Goal: Task Accomplishment & Management: Complete application form

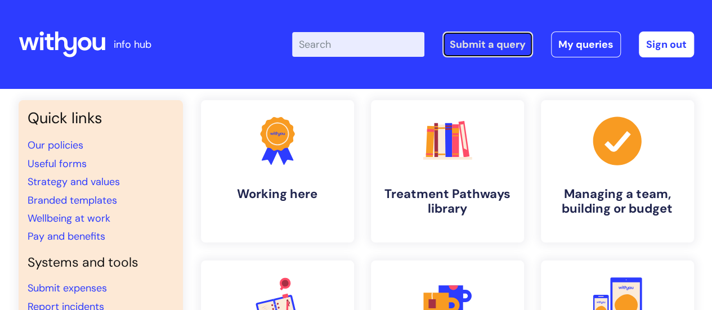
drag, startPoint x: 477, startPoint y: 37, endPoint x: 477, endPoint y: 46, distance: 9.0
click at [477, 37] on link "Submit a query" at bounding box center [487, 45] width 91 height 26
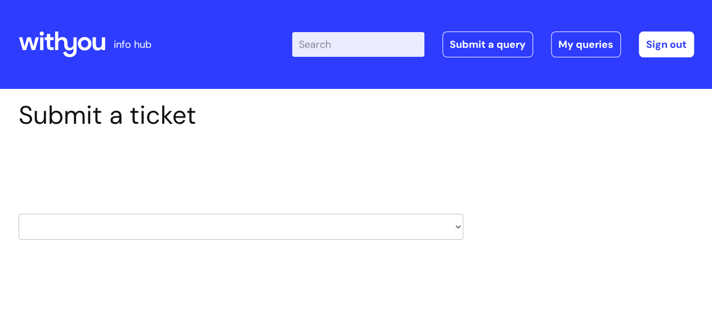
drag, startPoint x: 221, startPoint y: 224, endPoint x: 225, endPoint y: 216, distance: 8.6
click at [221, 224] on select "HR / People IT and Support Clinical Drug Alerts Finance Accounts Data Support T…" at bounding box center [241, 227] width 445 height 26
select select "it_and_support"
click at [19, 214] on select "HR / People IT and Support Clinical Drug Alerts Finance Accounts Data Support T…" at bounding box center [241, 227] width 445 height 26
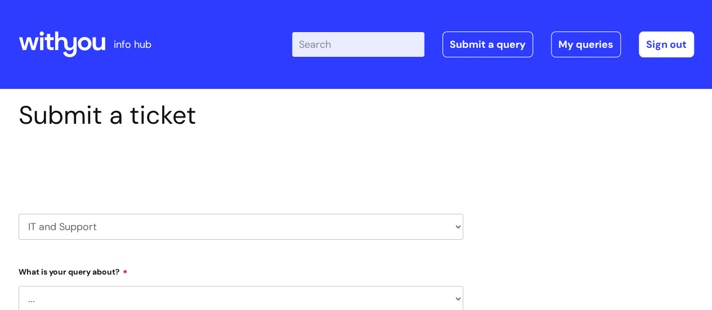
select select "80004286527"
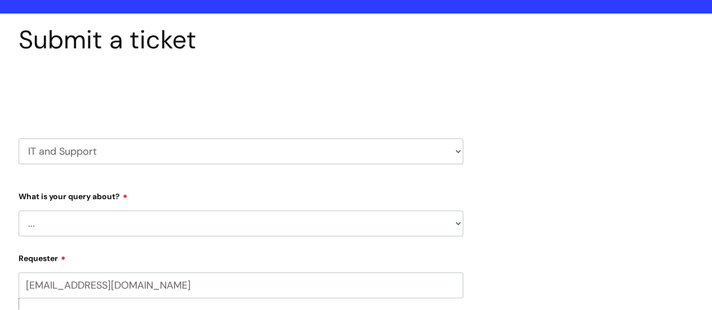
scroll to position [169, 0]
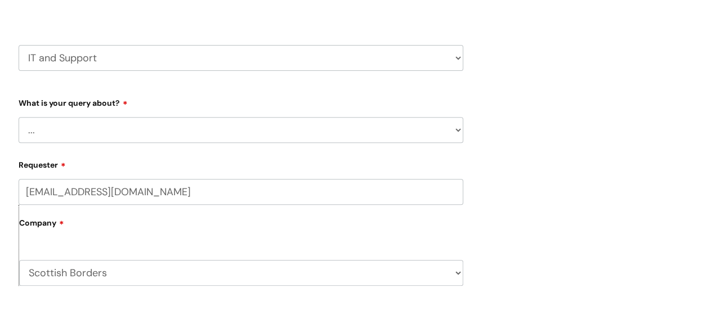
click at [135, 137] on select "... Mobile Phone Reset & MFA Accounts, Starters and Leavers IT Hardware issue I…" at bounding box center [241, 130] width 445 height 26
click at [208, 59] on select "HR / People IT and Support Clinical Drug Alerts Finance Accounts Data Support T…" at bounding box center [241, 58] width 445 height 26
select select "data_support_team"
click at [19, 45] on select "HR / People IT and Support Clinical Drug Alerts Finance Accounts Data Support T…" at bounding box center [241, 58] width 445 height 26
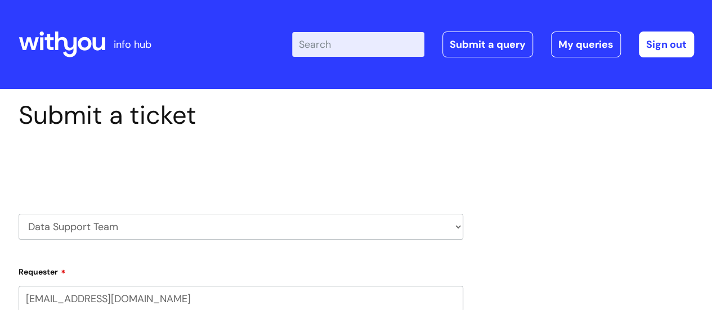
select select "80004286527"
click at [329, 75] on div "Enter your search term here... Search Submit a query My queries Welcome Anthea …" at bounding box center [440, 44] width 508 height 66
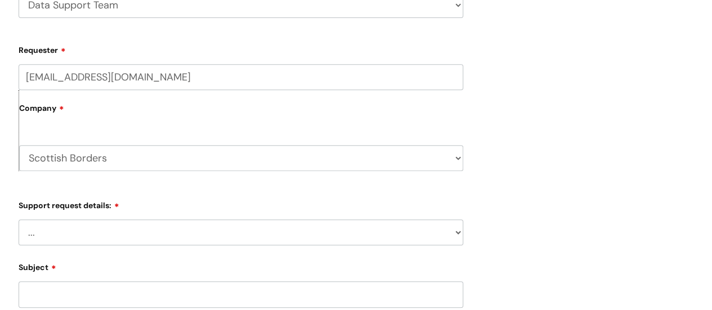
scroll to position [225, 0]
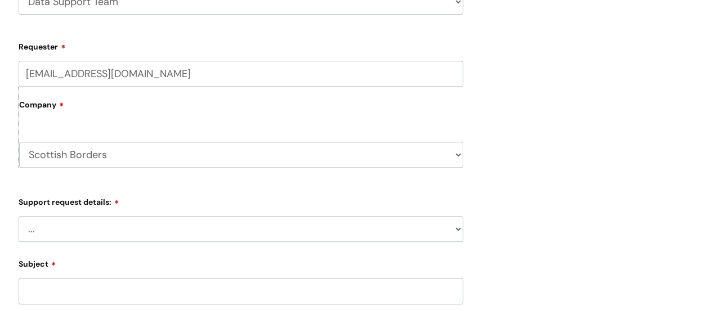
click at [173, 228] on select "... My enquiry relates to Nebula My enquiry relates to Halo My enquiry relates …" at bounding box center [241, 229] width 445 height 26
select select "My enquiry relates to Nebula"
click at [19, 216] on select "... My enquiry relates to Nebula My enquiry relates to Halo My enquiry relates …" at bounding box center [241, 229] width 445 height 26
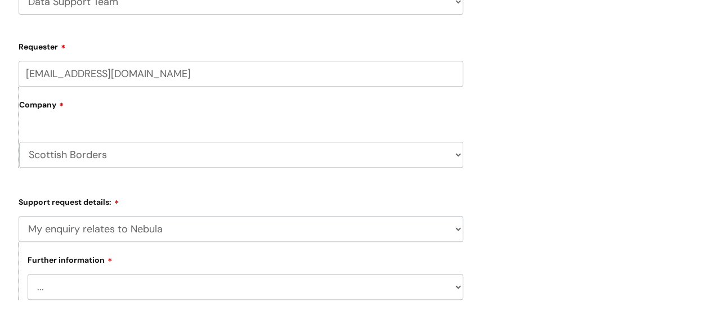
click at [531, 216] on div "Submit a ticket Select issue type HR / People IT and Support Clinical Drug Aler…" at bounding box center [356, 243] width 692 height 736
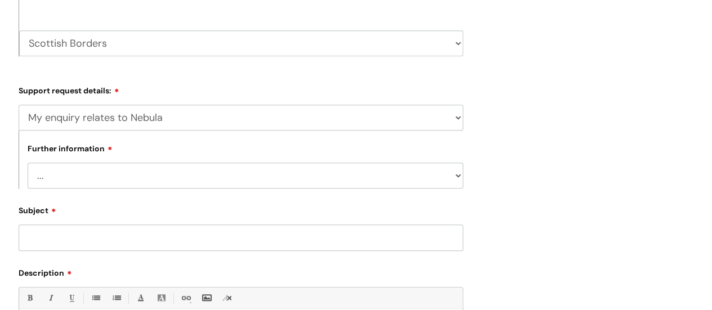
scroll to position [338, 0]
click at [238, 163] on div "Further information ... I need to delete an event I've got an issue or have fou…" at bounding box center [241, 158] width 445 height 58
click at [238, 163] on select "... I need to delete an event I've got an issue or have found a fault I have an…" at bounding box center [246, 175] width 436 height 26
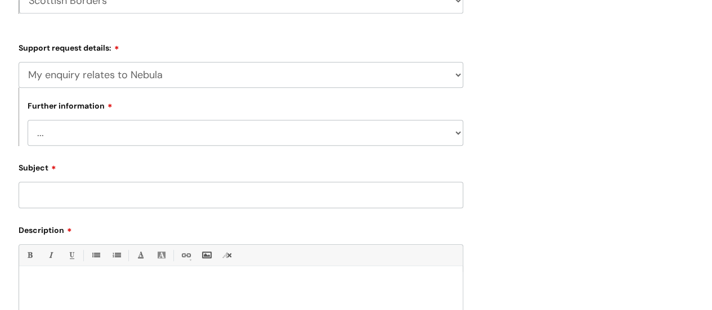
scroll to position [450, 0]
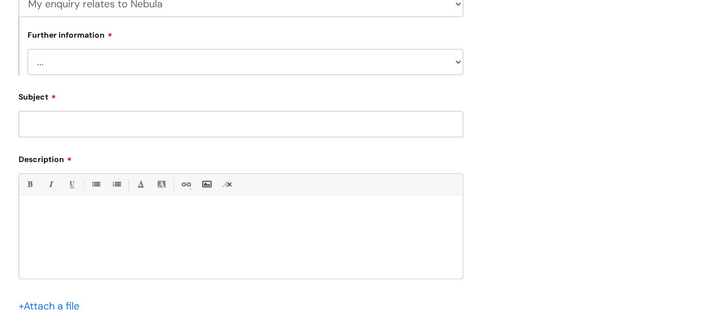
click at [242, 65] on select "... I need to delete an event I've got an issue or have found a fault I have an…" at bounding box center [246, 62] width 436 height 26
click at [482, 112] on div "Submit a ticket Select issue type HR / People IT and Support Clinical Drug Aler…" at bounding box center [356, 18] width 692 height 736
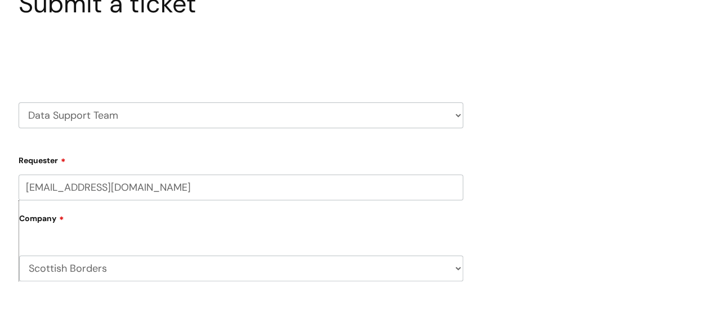
scroll to position [113, 0]
click at [361, 112] on select "HR / People IT and Support Clinical Drug Alerts Finance Accounts Data Support T…" at bounding box center [241, 114] width 445 height 26
select select "it_and_support"
click at [19, 101] on select "HR / People IT and Support Clinical Drug Alerts Finance Accounts Data Support T…" at bounding box center [241, 114] width 445 height 26
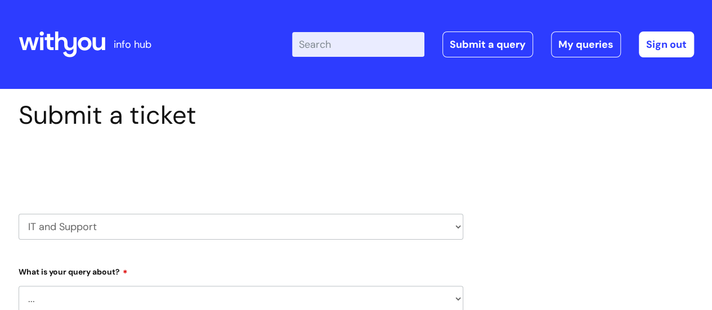
select select "80004286527"
click at [327, 185] on div "Select issue type HR / People IT and Support Clinical Drug Alerts Finance Accou…" at bounding box center [241, 198] width 445 height 117
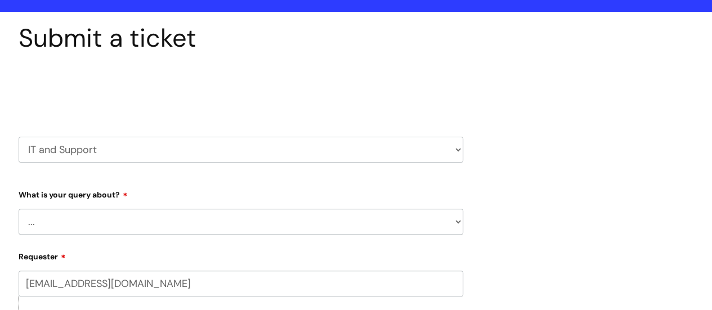
scroll to position [169, 0]
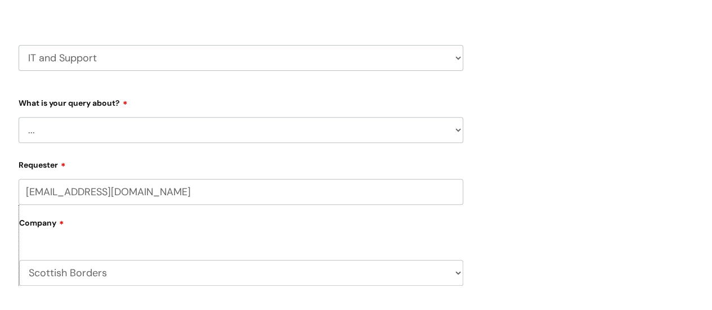
click at [266, 140] on select "... Mobile Phone Reset & MFA Accounts, Starters and Leavers IT Hardware issue I…" at bounding box center [241, 130] width 445 height 26
select select "Accounts, Starters and Leavers"
click at [19, 117] on select "... Mobile Phone Reset & MFA Accounts, Starters and Leavers IT Hardware issue I…" at bounding box center [241, 130] width 445 height 26
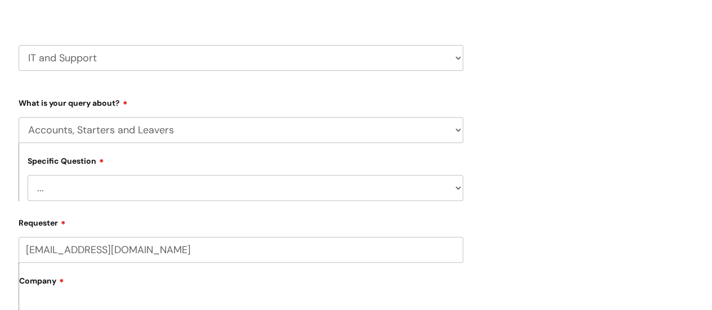
click at [250, 186] on select "... I have a new starter I have a leaver I need to make a change to an account …" at bounding box center [246, 188] width 436 height 26
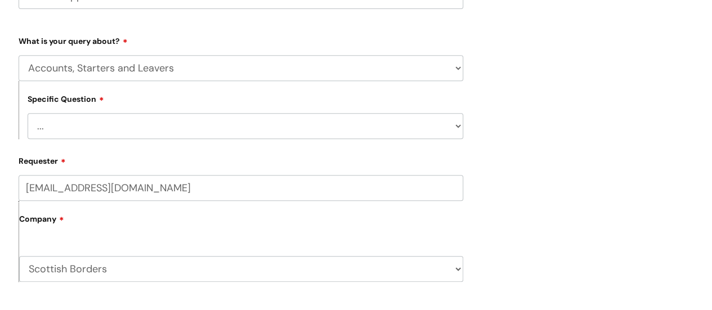
scroll to position [281, 0]
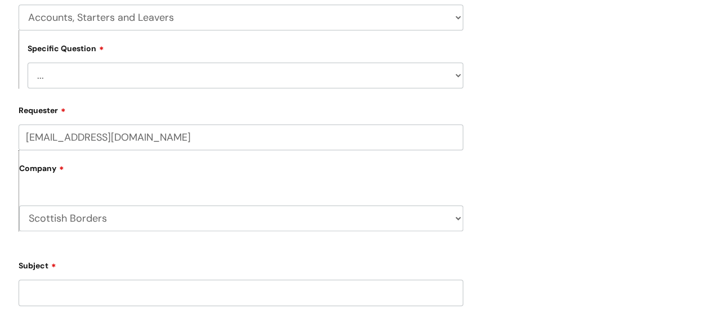
click at [254, 92] on form "Type Of Request ... Accounts (Finance) Alerts! (For clinical team) Data Protect…" at bounding box center [241, 290] width 445 height 619
click at [260, 77] on select "... I have a new starter I have a leaver I need to make a change to an account …" at bounding box center [246, 75] width 436 height 26
select select "I have a new starter"
click at [28, 63] on select "... I have a new starter I have a leaver I need to make a change to an account …" at bounding box center [246, 75] width 436 height 26
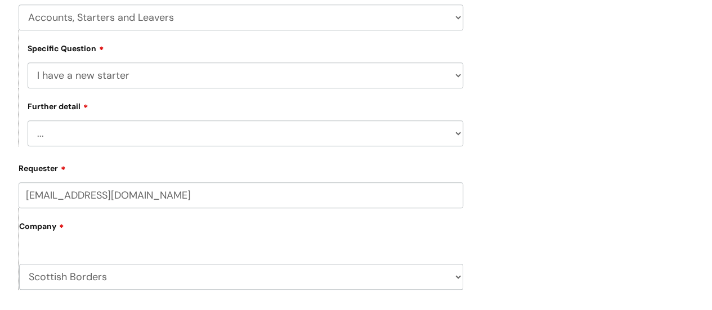
click at [234, 140] on select "... Can I have my new starter’s IT account details I need to amend the name, de…" at bounding box center [246, 133] width 436 height 26
select select "Something else"
click at [28, 122] on select "... Can I have my new starter’s IT account details I need to amend the name, de…" at bounding box center [246, 133] width 436 height 26
click at [226, 193] on input "anthea.young@wearewithyou.org.uk" at bounding box center [241, 195] width 445 height 26
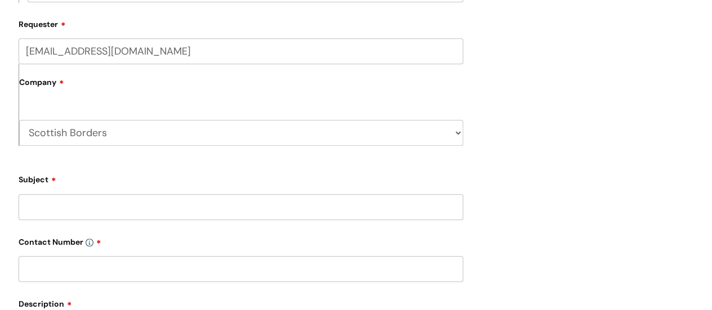
scroll to position [507, 0]
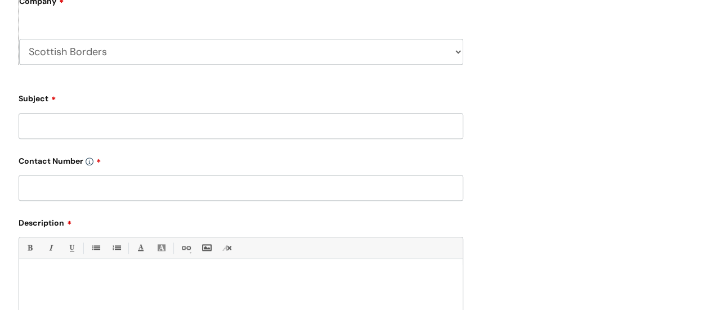
click at [178, 129] on input "Subject" at bounding box center [241, 126] width 445 height 26
type input "Nebula access"
click at [155, 203] on form "Type Of Request ... Accounts (Finance) Alerts! (For clinical team) Data Protect…" at bounding box center [241, 94] width 445 height 677
click at [160, 189] on input "text" at bounding box center [241, 188] width 445 height 26
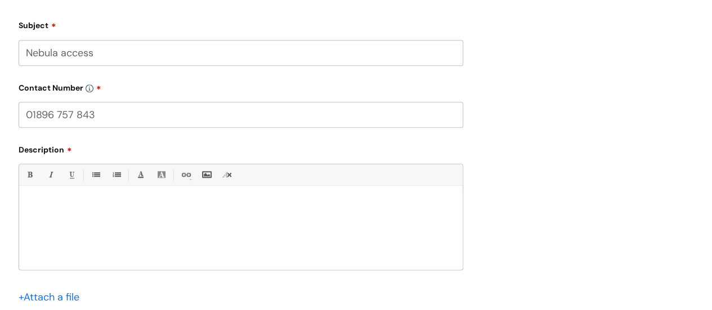
scroll to position [619, 0]
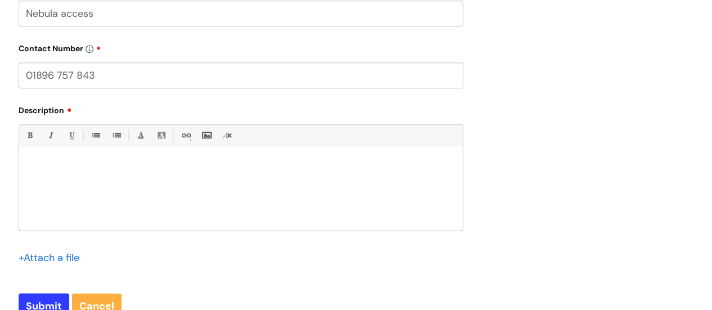
type input "01896 757 843"
click at [184, 171] on p at bounding box center [241, 166] width 427 height 10
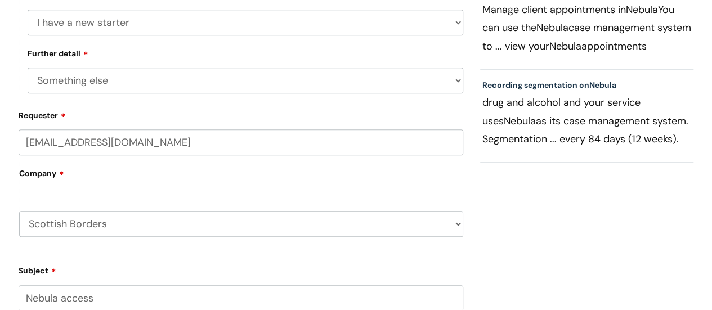
scroll to position [225, 0]
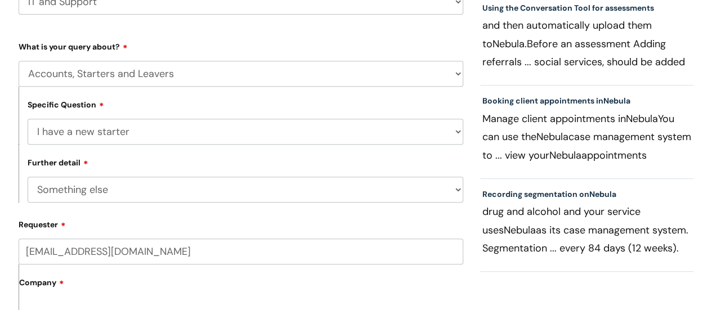
click at [193, 130] on select "... I have a new starter I have a leaver I need to make a change to an account …" at bounding box center [246, 132] width 436 height 26
click at [218, 109] on div "Specific Question ... I have a new starter I have a leaver I need to make a cha…" at bounding box center [241, 116] width 445 height 58
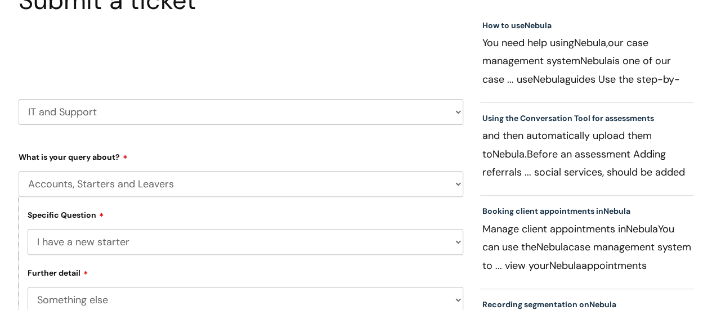
scroll to position [113, 0]
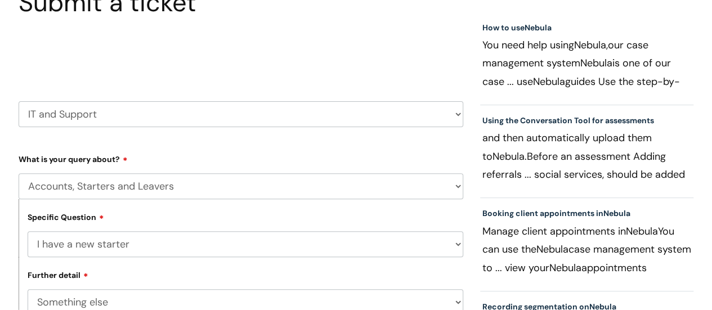
click at [226, 109] on select "HR / People IT and Support Clinical Drug Alerts Finance Accounts Data Support T…" at bounding box center [241, 114] width 445 height 26
click at [301, 47] on h2 "Select issue type" at bounding box center [241, 54] width 445 height 21
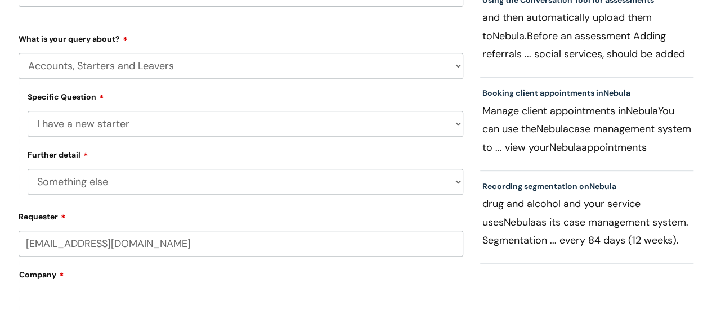
scroll to position [225, 0]
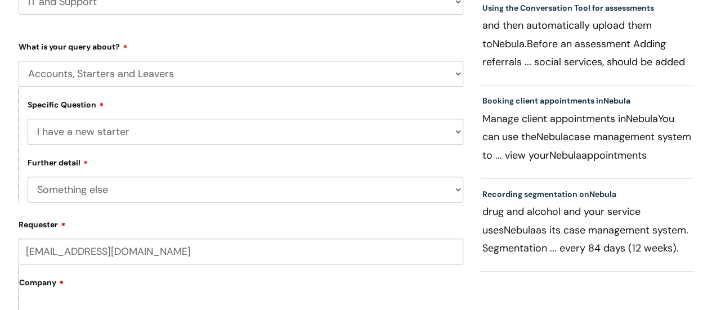
click at [321, 226] on label "Requester" at bounding box center [241, 223] width 445 height 14
click at [321, 239] on input "anthea.young@wearewithyou.org.uk" at bounding box center [241, 252] width 445 height 26
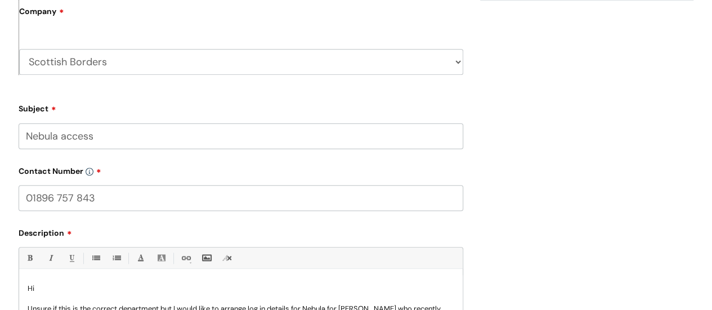
scroll to position [768, 0]
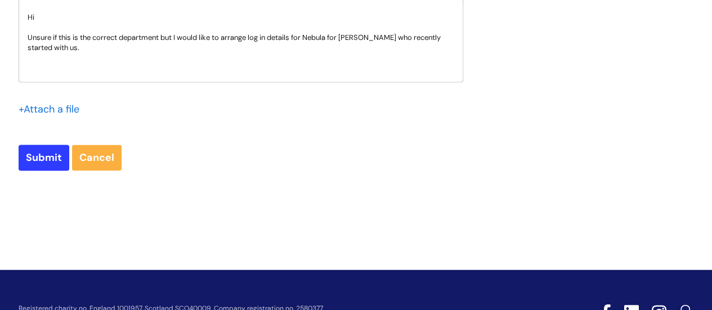
click at [350, 53] on p "Unsure if this is the correct department but I would like to arrange log in det…" at bounding box center [241, 43] width 427 height 20
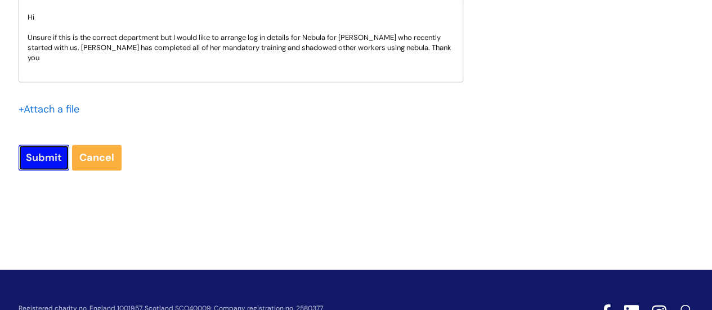
click at [52, 162] on input "Submit" at bounding box center [44, 158] width 51 height 26
type input "Please Wait..."
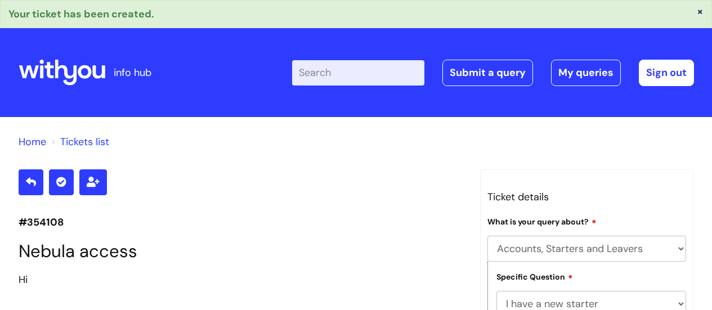
select select "Accounts, Starters and Leavers"
select select "I have a new starter"
select select "Something else"
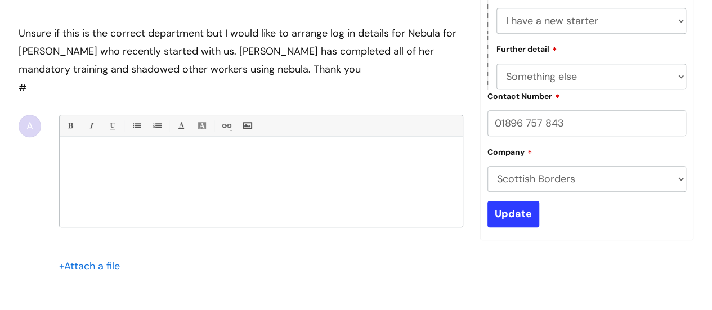
scroll to position [12, 0]
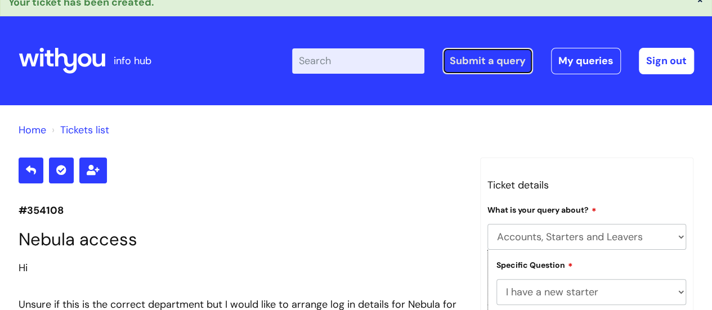
click at [483, 65] on link "Submit a query" at bounding box center [487, 61] width 91 height 26
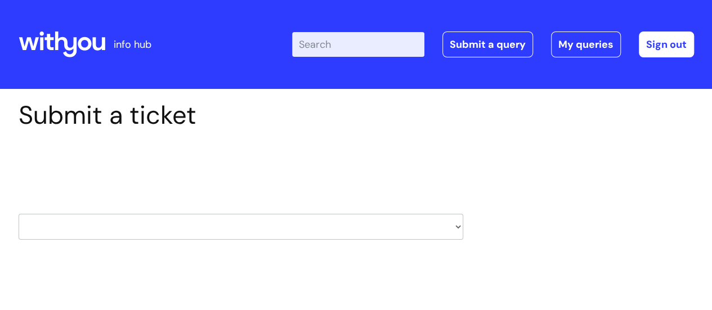
click at [248, 225] on select "HR / People IT and Support Clinical Drug Alerts Finance Accounts Data Support T…" at bounding box center [241, 227] width 445 height 26
click at [502, 135] on div "Submit a ticket Select issue type HR / People IT and Support Clinical Drug Aler…" at bounding box center [356, 187] width 692 height 175
click at [485, 44] on link "Submit a query" at bounding box center [487, 45] width 91 height 26
click at [306, 218] on select "HR / People IT and Support Clinical Drug Alerts Finance Accounts Data Support T…" at bounding box center [241, 227] width 445 height 26
select select "finance_accounts"
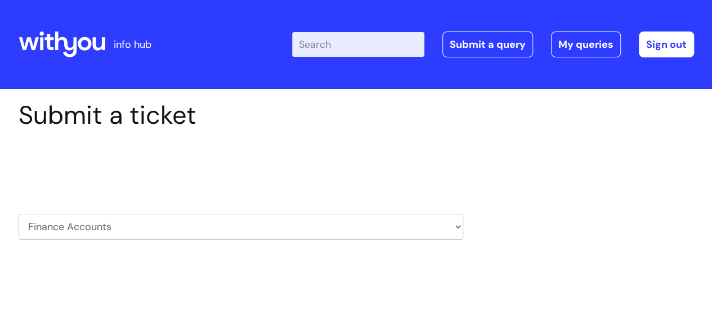
click at [19, 214] on select "HR / People IT and Support Clinical Drug Alerts Finance Accounts Data Support T…" at bounding box center [241, 227] width 445 height 26
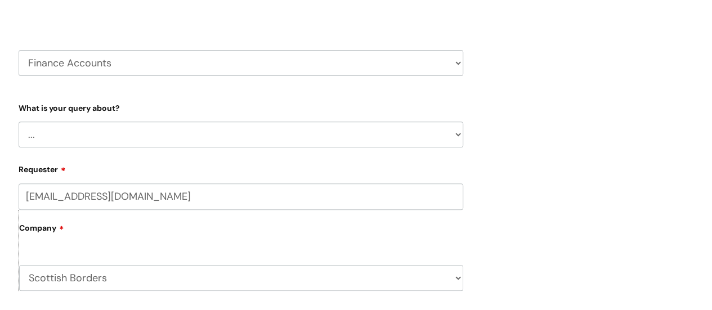
scroll to position [180, 0]
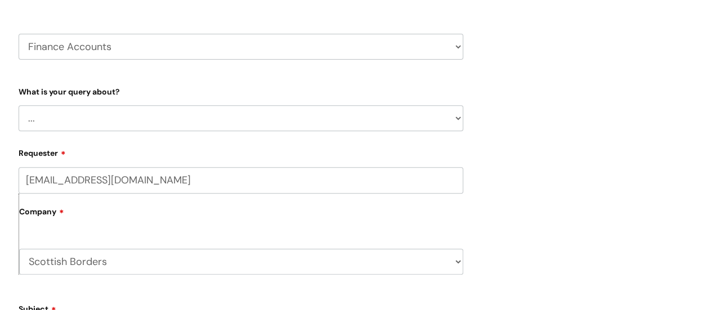
click at [433, 121] on select "... Finance Systems Finance Requests (inc. Expenses) Invoices Research" at bounding box center [241, 118] width 445 height 26
select select "Finance Systems"
click at [19, 105] on select "... Finance Systems Finance Requests (inc. Expenses) Invoices Research" at bounding box center [241, 118] width 445 height 26
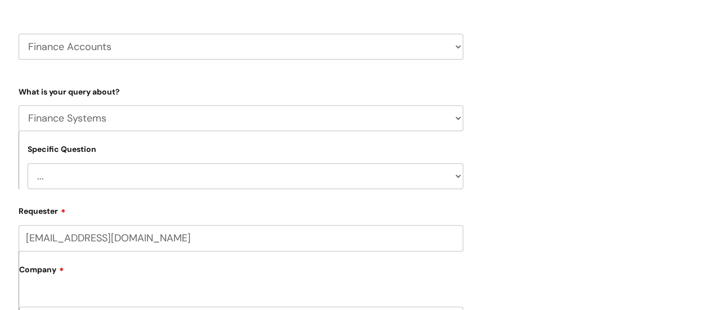
click at [540, 177] on div "Submit a ticket Select issue type HR / People IT and Support Clinical Drug Aler…" at bounding box center [356, 288] width 692 height 736
click at [421, 169] on select "... Concur + Basware Exchequer" at bounding box center [246, 176] width 436 height 26
select select "Concur + Basware"
click at [28, 163] on select "... Concur + Basware Exchequer" at bounding box center [246, 176] width 436 height 26
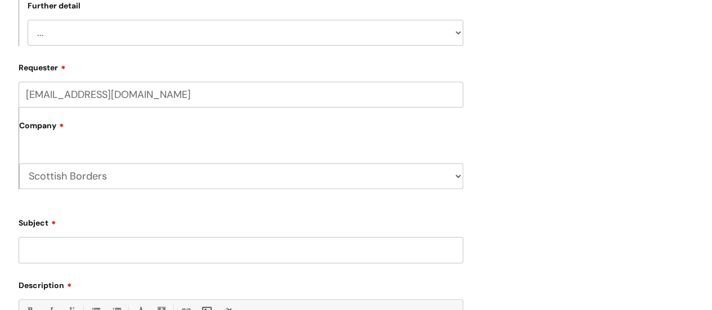
scroll to position [383, 0]
click at [381, 43] on select "... Access/Login issues Approval flow updates/issues New Suppliers + Job Codes …" at bounding box center [246, 32] width 436 height 26
select select "Access/Login issues"
click at [28, 19] on select "... Access/Login issues Approval flow updates/issues New Suppliers + Job Codes …" at bounding box center [246, 32] width 436 height 26
click at [557, 156] on div "Submit a ticket Select issue type HR / People IT and Support Clinical Drug Aler…" at bounding box center [356, 114] width 692 height 794
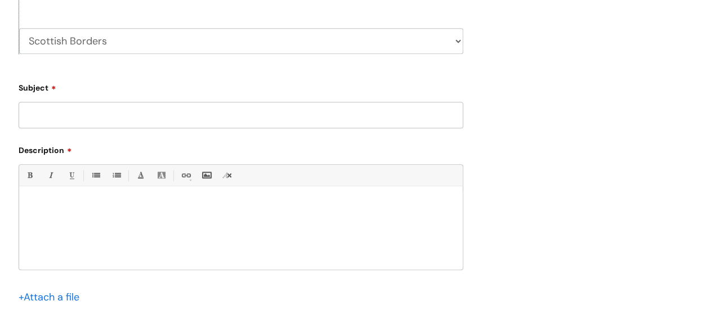
scroll to position [608, 0]
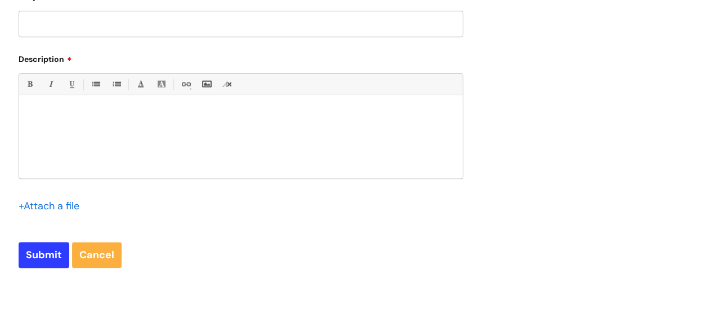
click at [310, 25] on input "Subject" at bounding box center [241, 24] width 445 height 26
type input "Concur"
click at [278, 111] on p at bounding box center [241, 114] width 427 height 10
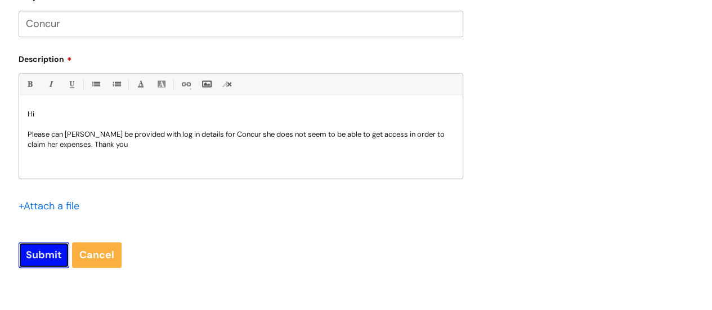
click at [42, 247] on input "Submit" at bounding box center [44, 255] width 51 height 26
type input "Please Wait..."
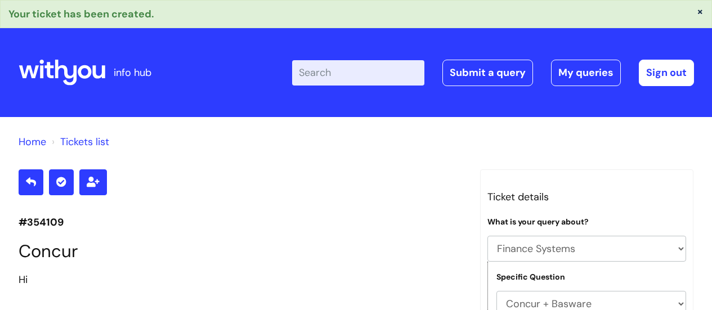
select select "Finance Systems"
select select "Concur + Basware"
select select "Access/Login issues"
